Goal: Task Accomplishment & Management: Use online tool/utility

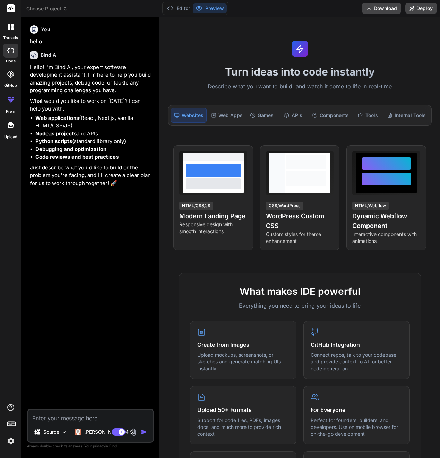
click at [11, 28] on icon at bounding box center [12, 28] width 3 height 3
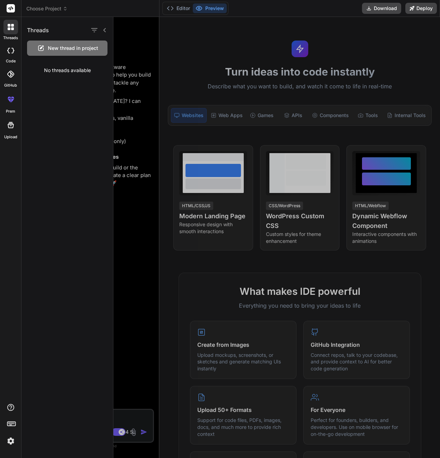
click at [62, 47] on span "New thread in project" at bounding box center [73, 48] width 50 height 7
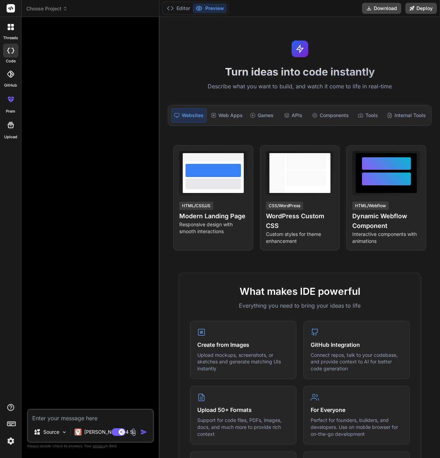
click at [56, 8] on span "Choose Project" at bounding box center [46, 8] width 41 height 7
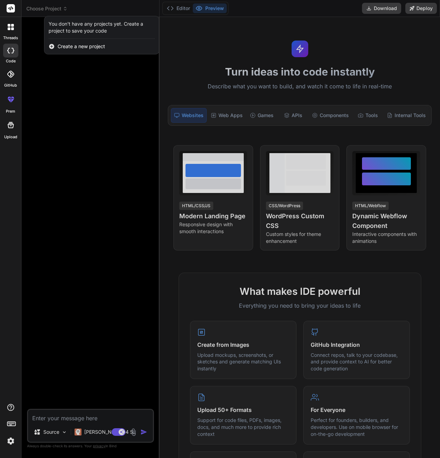
click at [50, 90] on div at bounding box center [220, 229] width 440 height 458
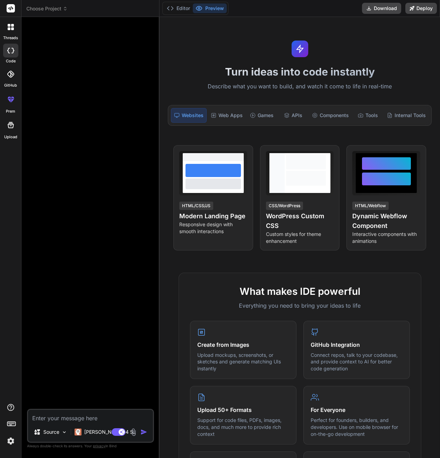
click at [13, 64] on div "GitHub" at bounding box center [10, 76] width 21 height 25
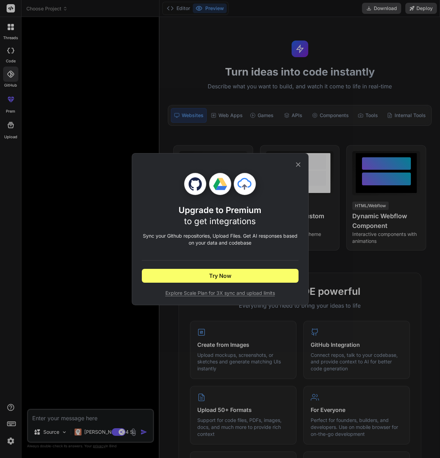
click at [13, 77] on div "Upgrade to Premium to get integrations Sync your Github repositories, Upload Fi…" at bounding box center [220, 229] width 440 height 458
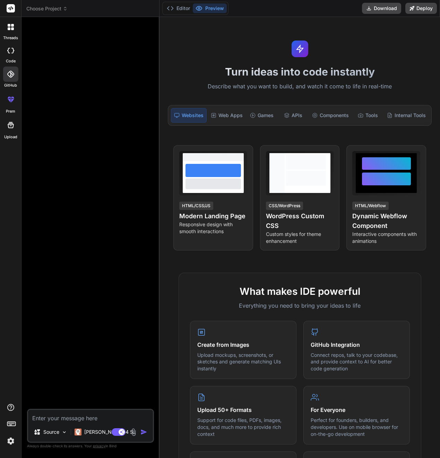
click at [8, 51] on icon at bounding box center [8, 51] width 3 height 6
click at [63, 435] on img at bounding box center [64, 432] width 6 height 6
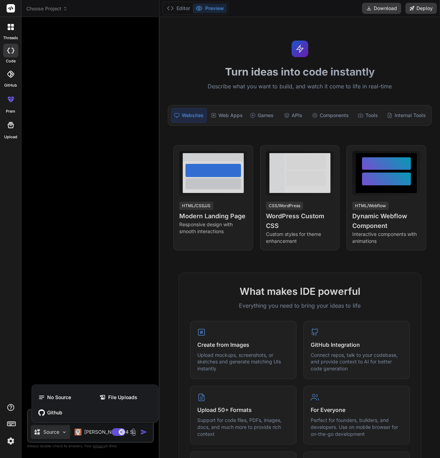
click at [94, 347] on div at bounding box center [220, 229] width 440 height 458
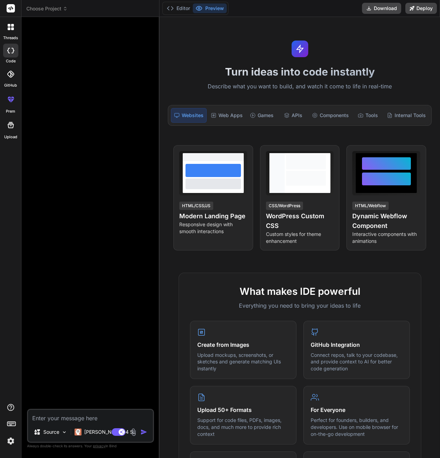
click at [133, 431] on img at bounding box center [134, 432] width 8 height 8
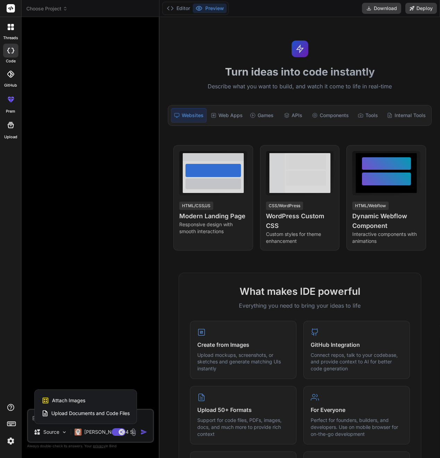
click at [137, 174] on div at bounding box center [220, 229] width 440 height 458
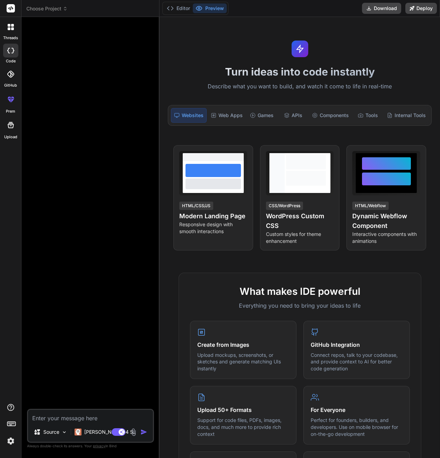
click at [139, 174] on div at bounding box center [90, 216] width 125 height 386
click at [174, 5] on button "Editor" at bounding box center [178, 8] width 29 height 10
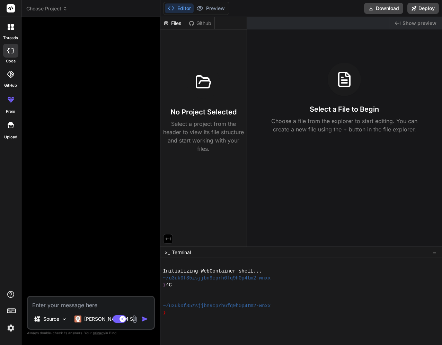
type textarea "x"
